Goal: Task Accomplishment & Management: Use online tool/utility

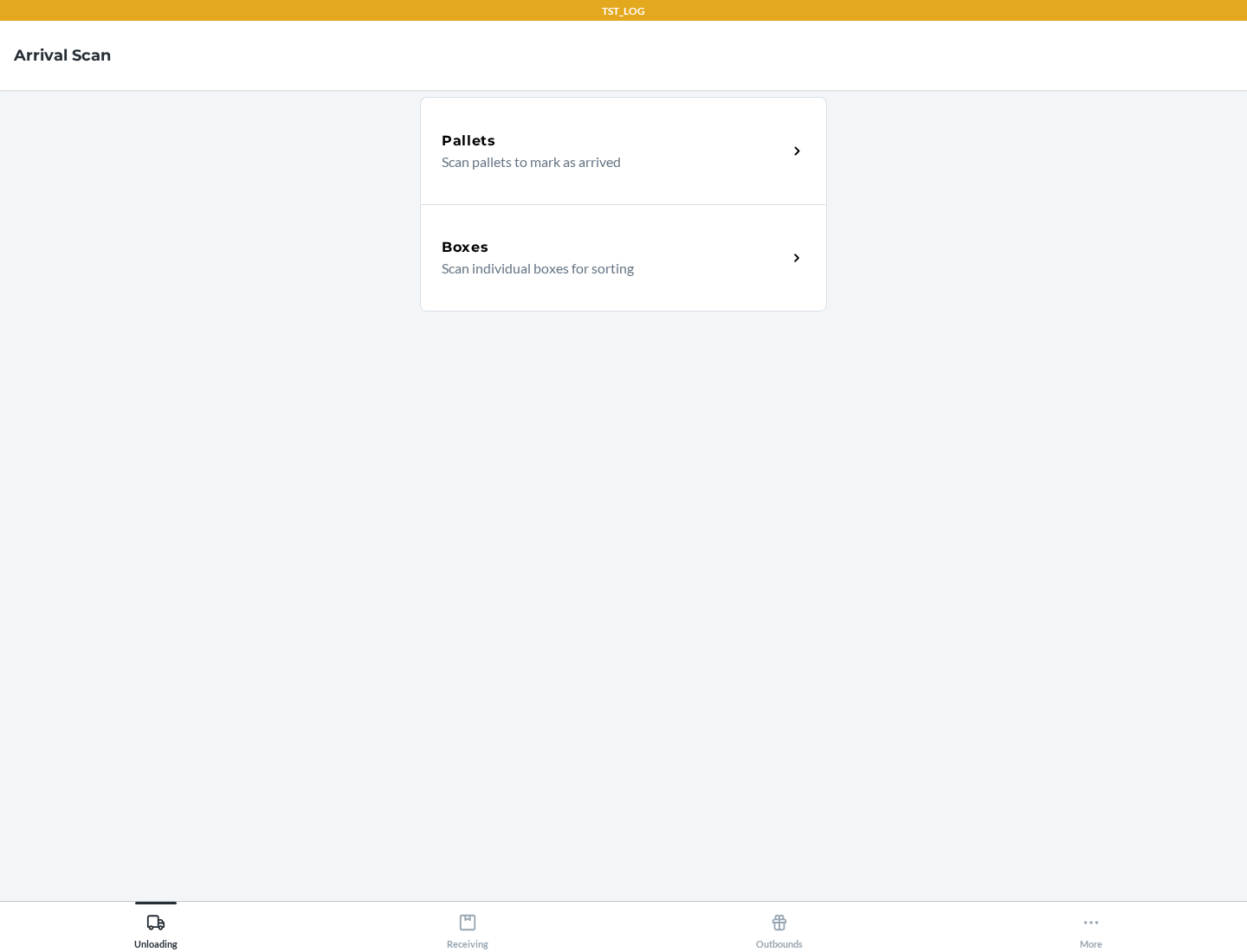
click at [614, 248] on div "Boxes" at bounding box center [614, 247] width 346 height 21
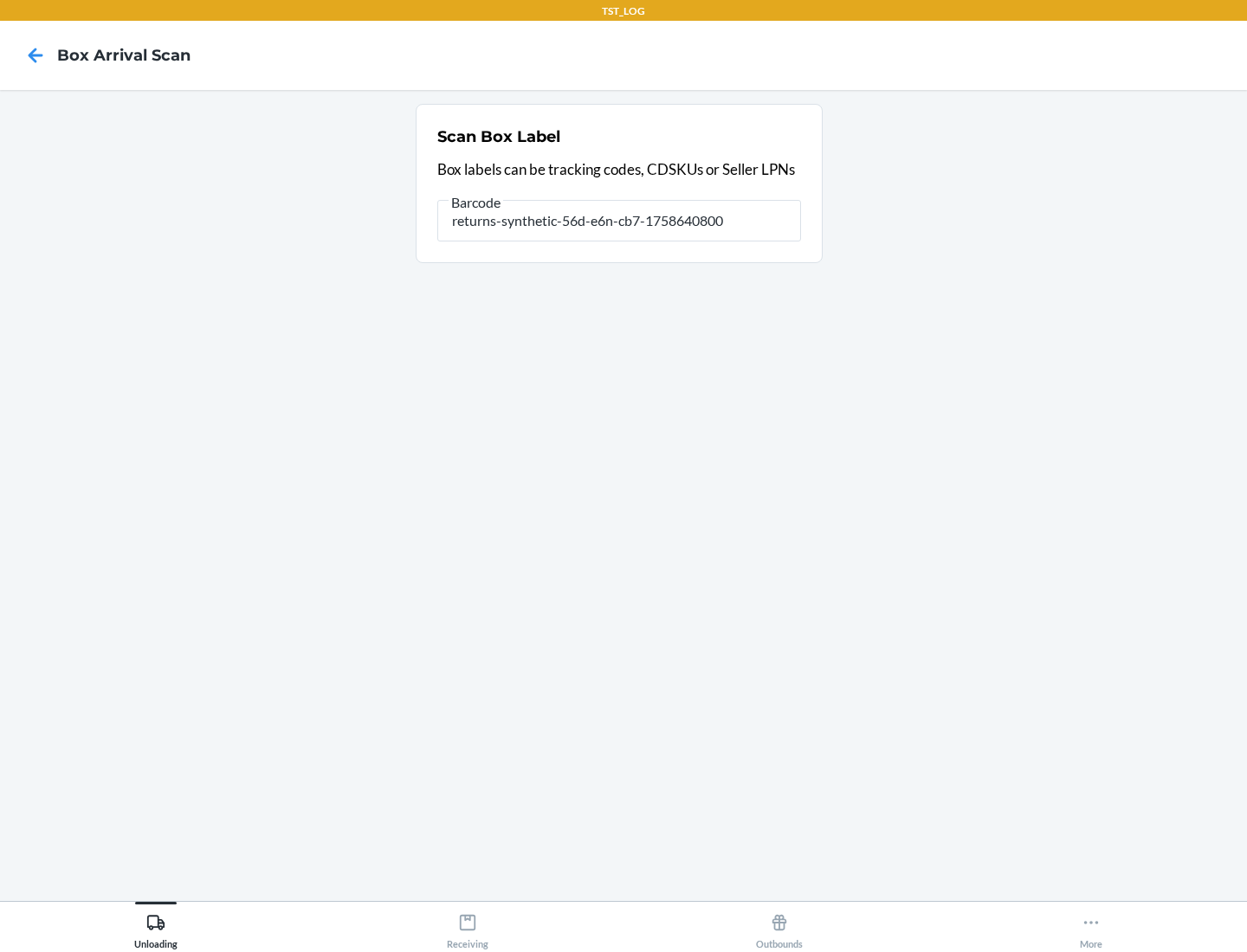
type input "returns-synthetic-56d-e6n-cb7-1758640800"
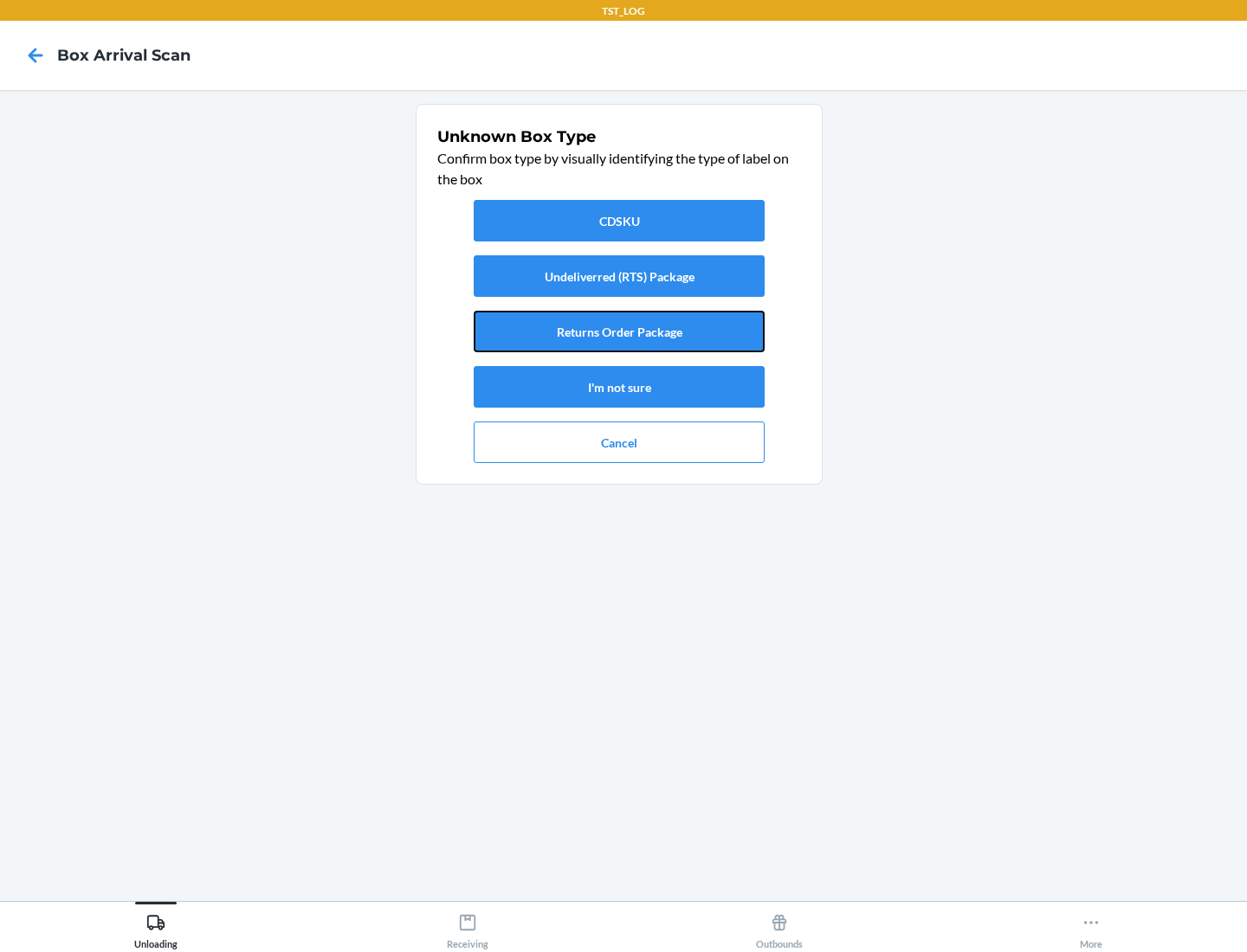
click at [619, 331] on button "Returns Order Package" at bounding box center [619, 331] width 291 height 41
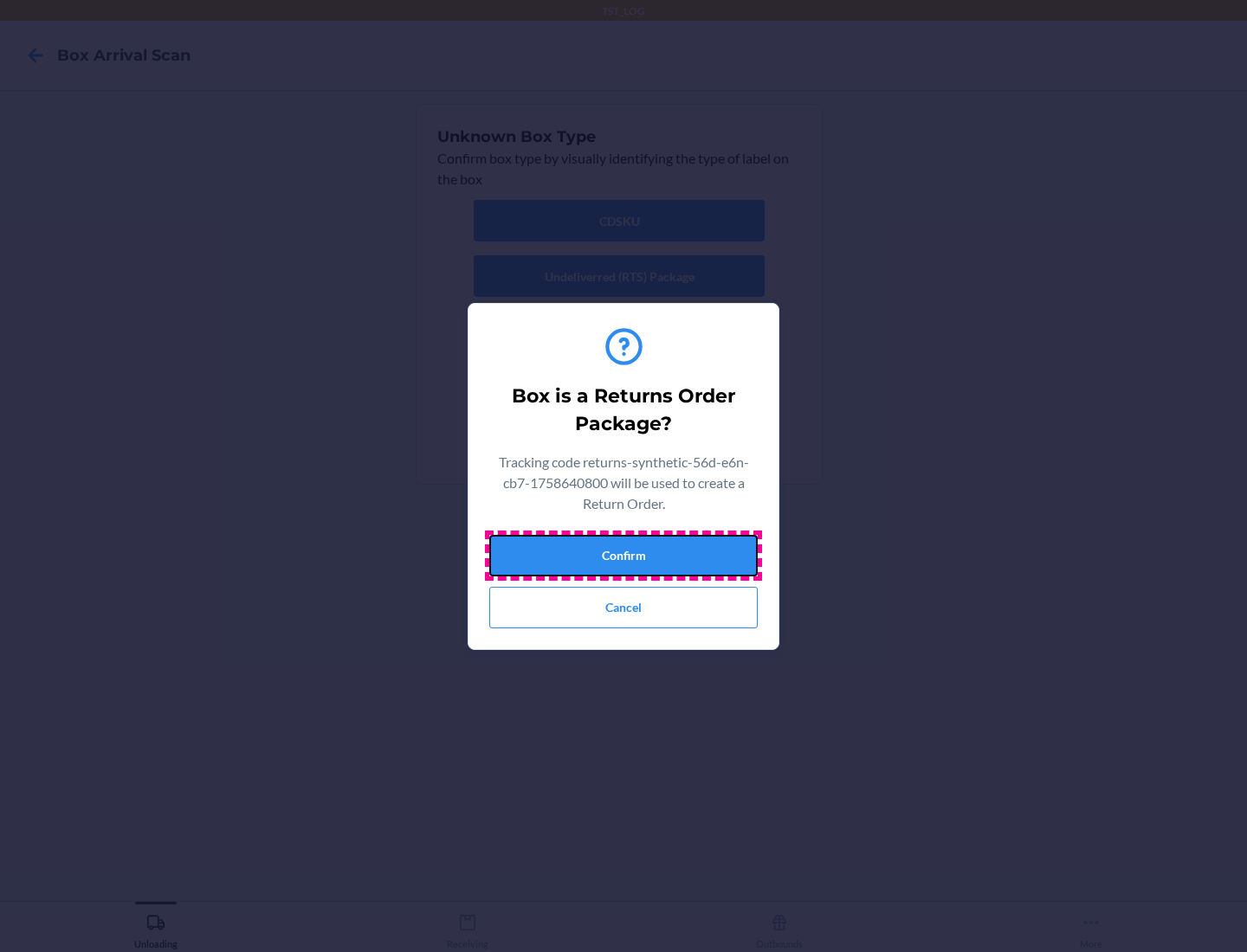
click at [624, 555] on button "Confirm" at bounding box center [623, 556] width 269 height 41
